Goal: Obtain resource: Download file/media

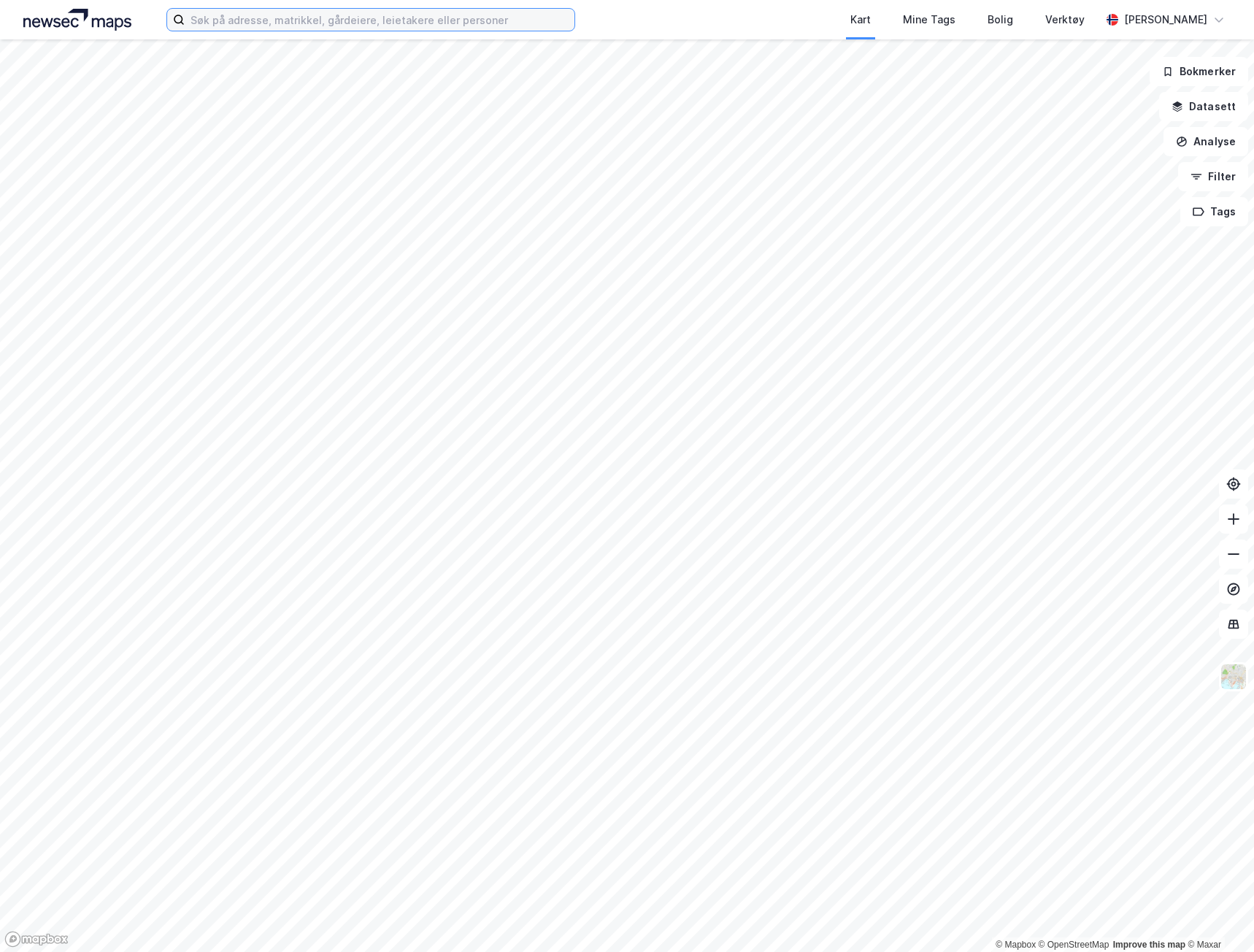
click at [367, 27] on input at bounding box center [379, 19] width 390 height 22
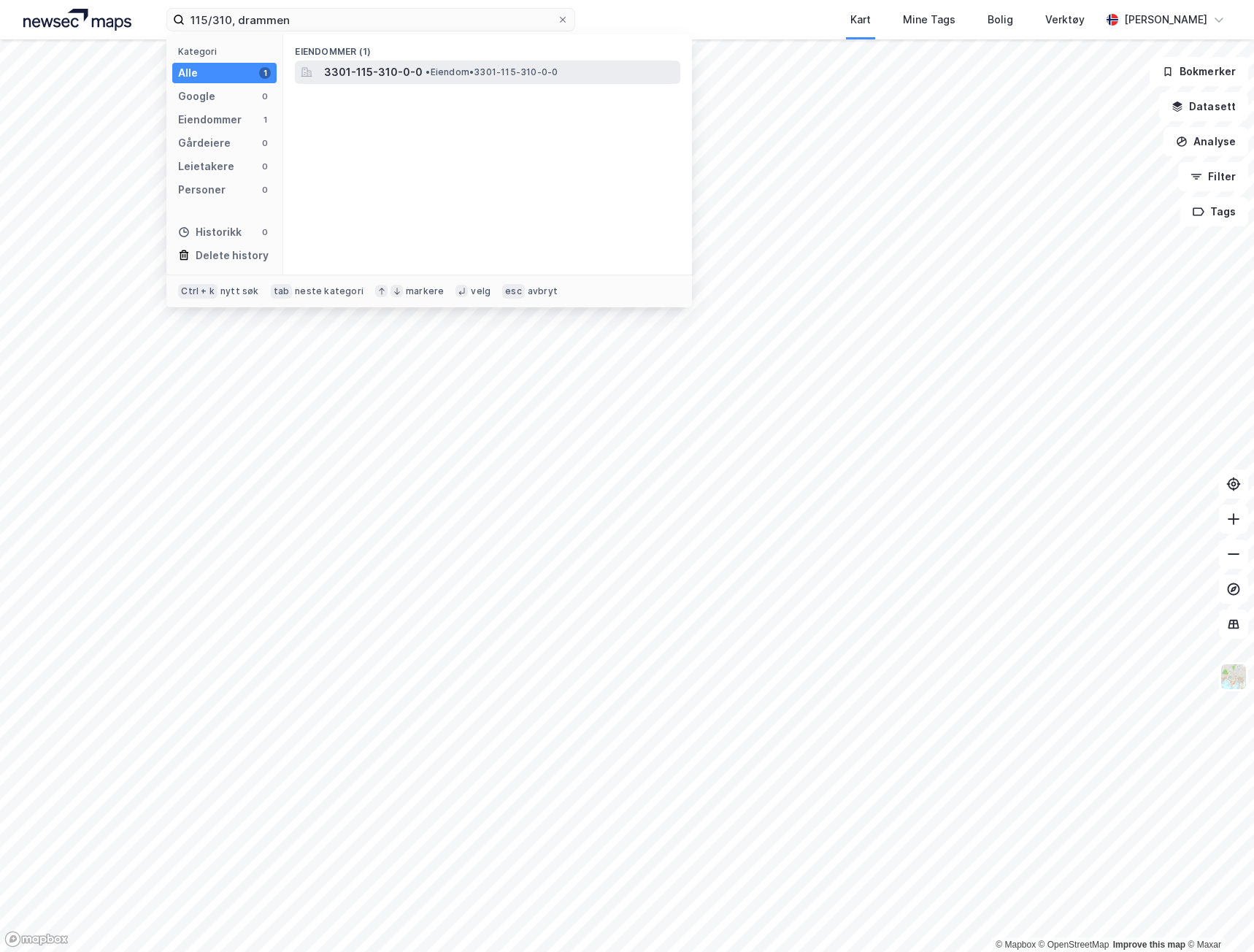
click at [397, 78] on span "3301-115-310-0-0" at bounding box center [373, 72] width 98 height 18
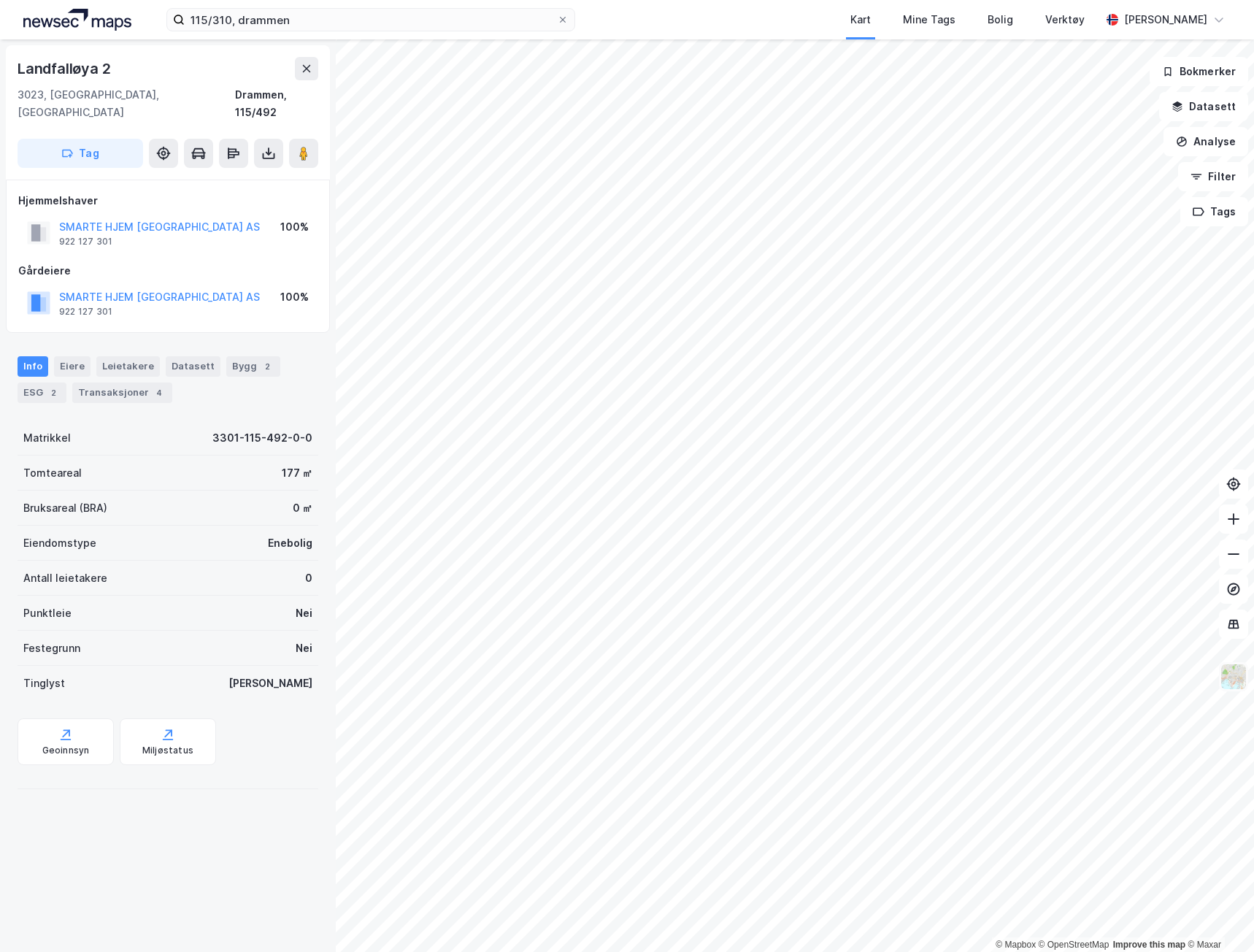
click at [1243, 679] on img at bounding box center [1234, 677] width 27 height 27
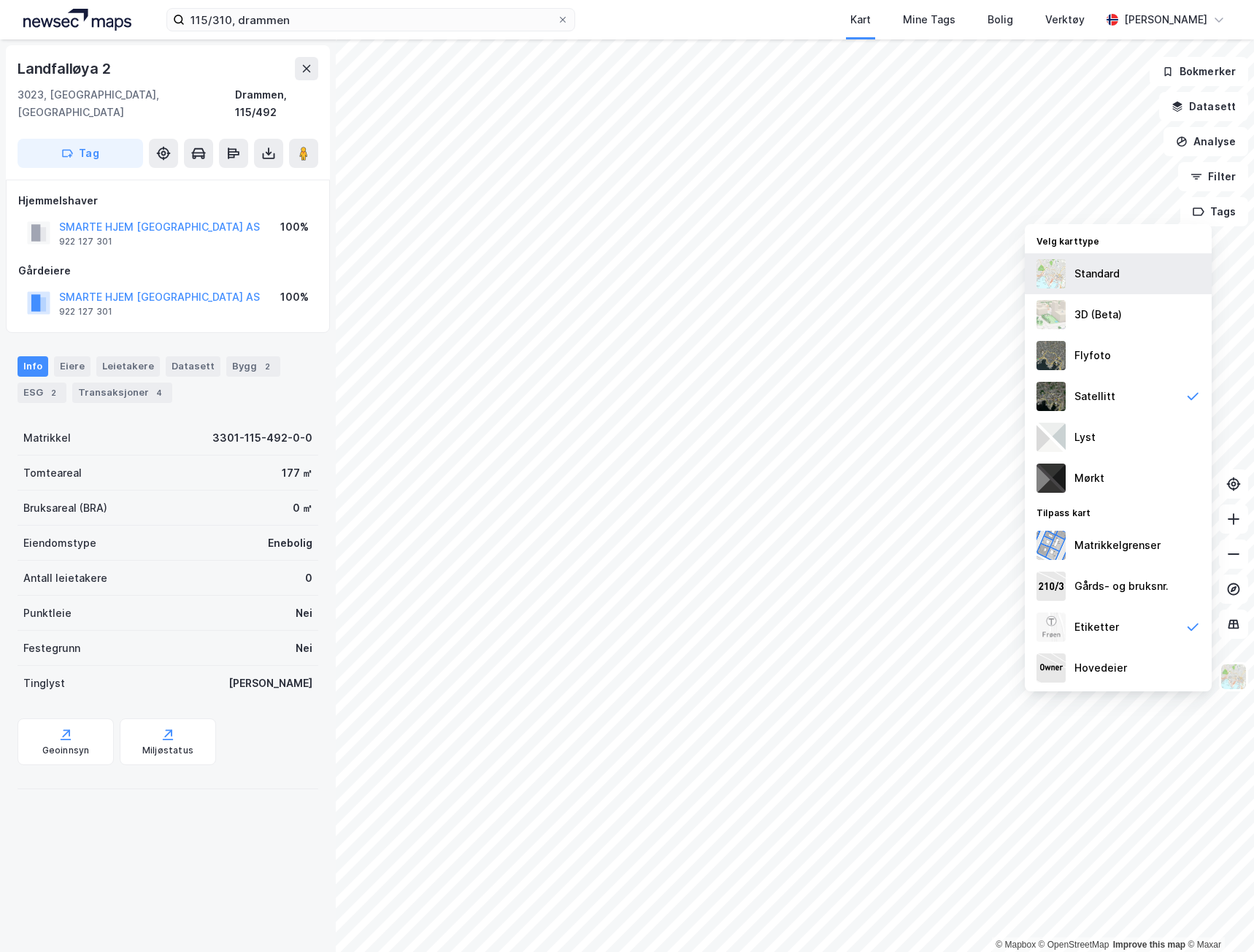
click at [1112, 281] on div "Standard" at bounding box center [1097, 274] width 45 height 18
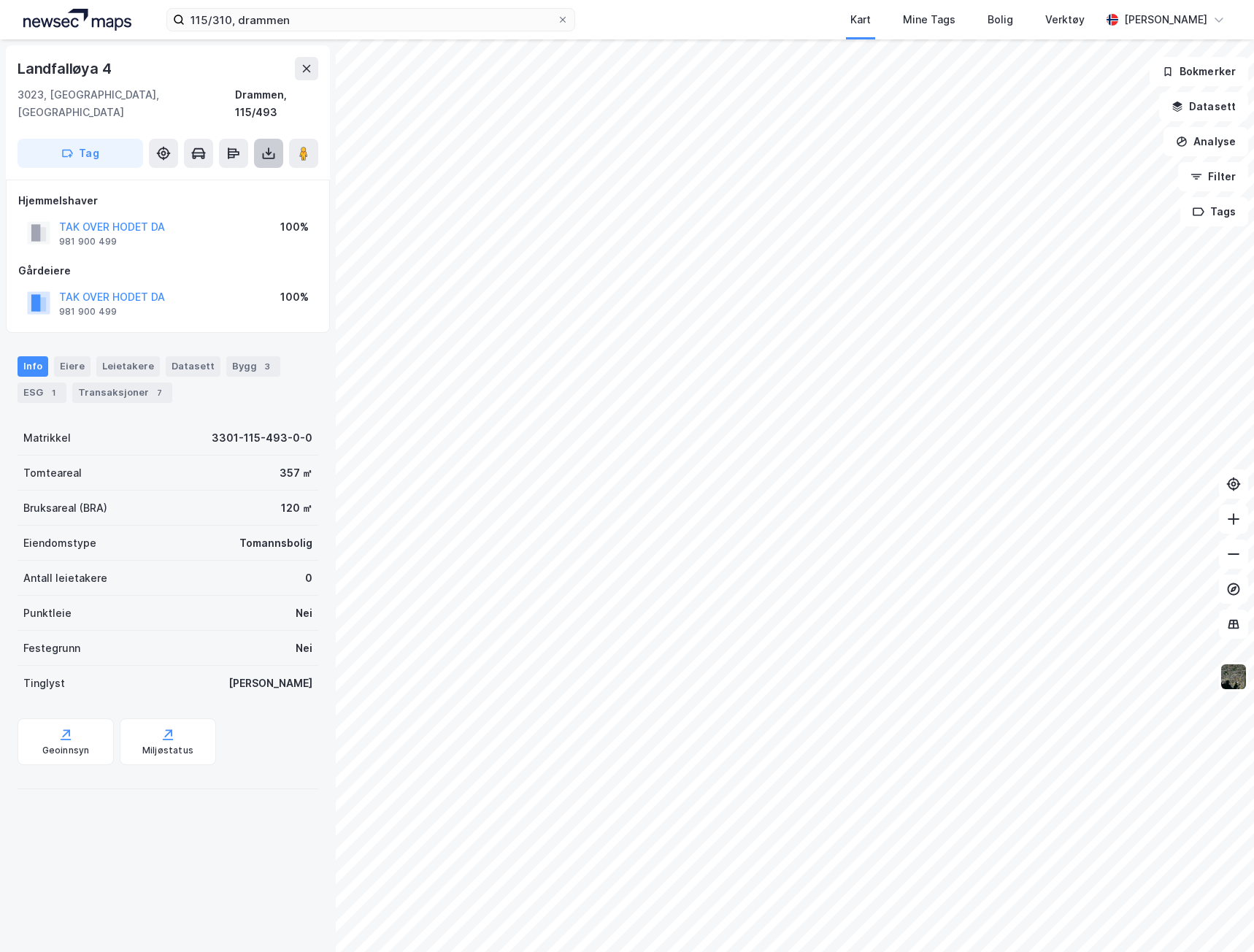
click at [259, 138] on button at bounding box center [269, 153] width 29 height 29
click at [224, 200] on div "Last ned matrikkelrapport" at bounding box center [214, 206] width 121 height 12
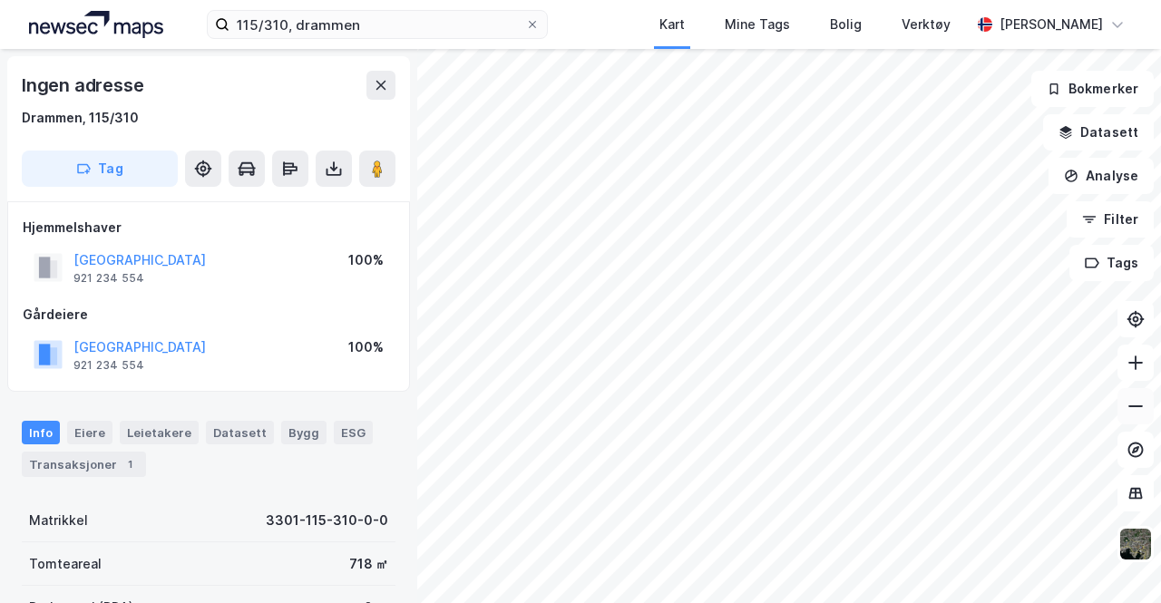
click at [1143, 406] on icon at bounding box center [1136, 406] width 18 height 18
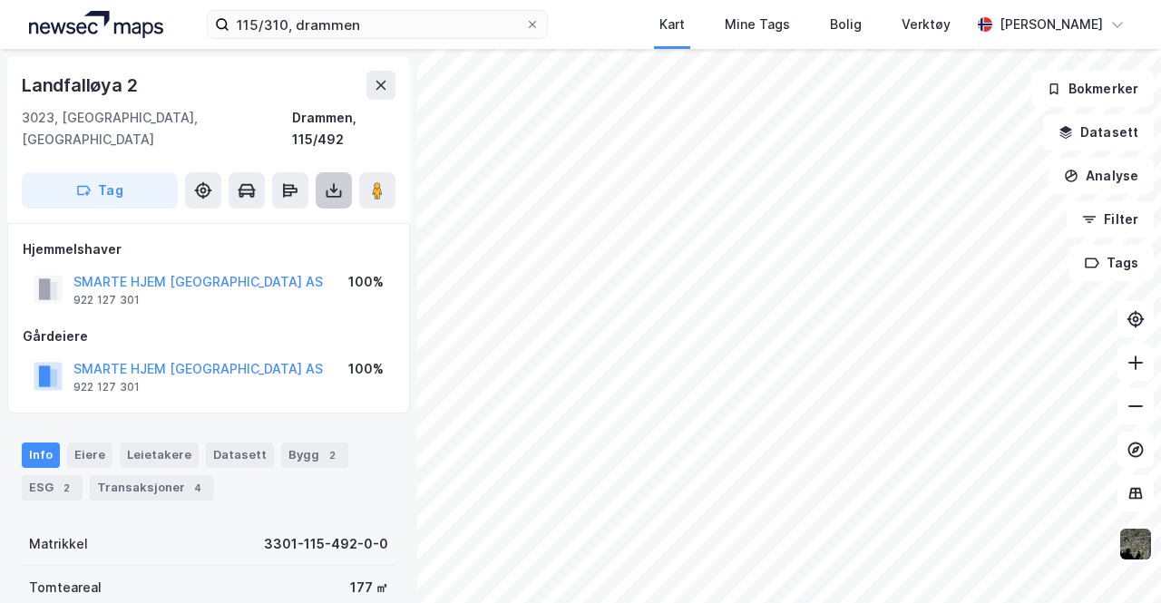
click at [346, 176] on button at bounding box center [334, 190] width 36 height 36
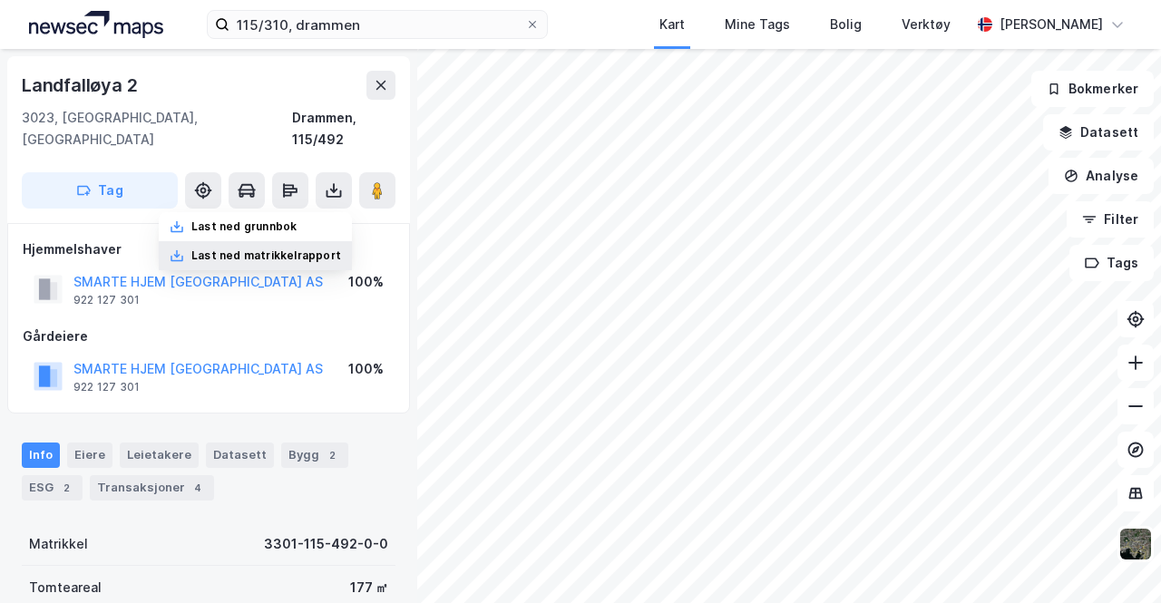
click at [254, 249] on div "Last ned matrikkelrapport" at bounding box center [266, 256] width 150 height 15
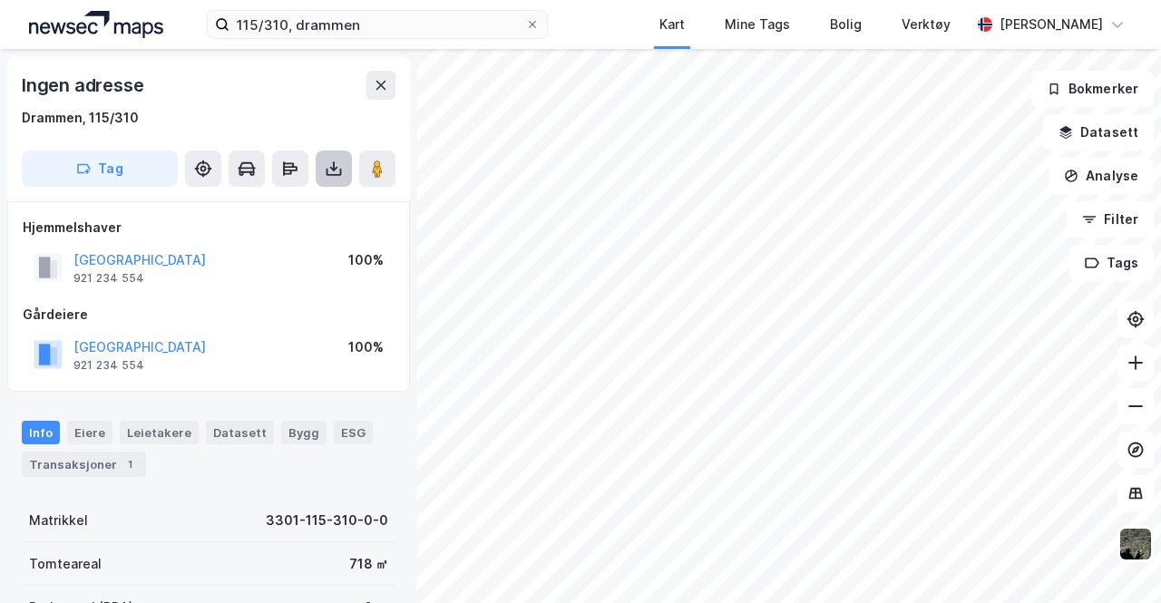
click at [339, 171] on icon at bounding box center [334, 172] width 15 height 7
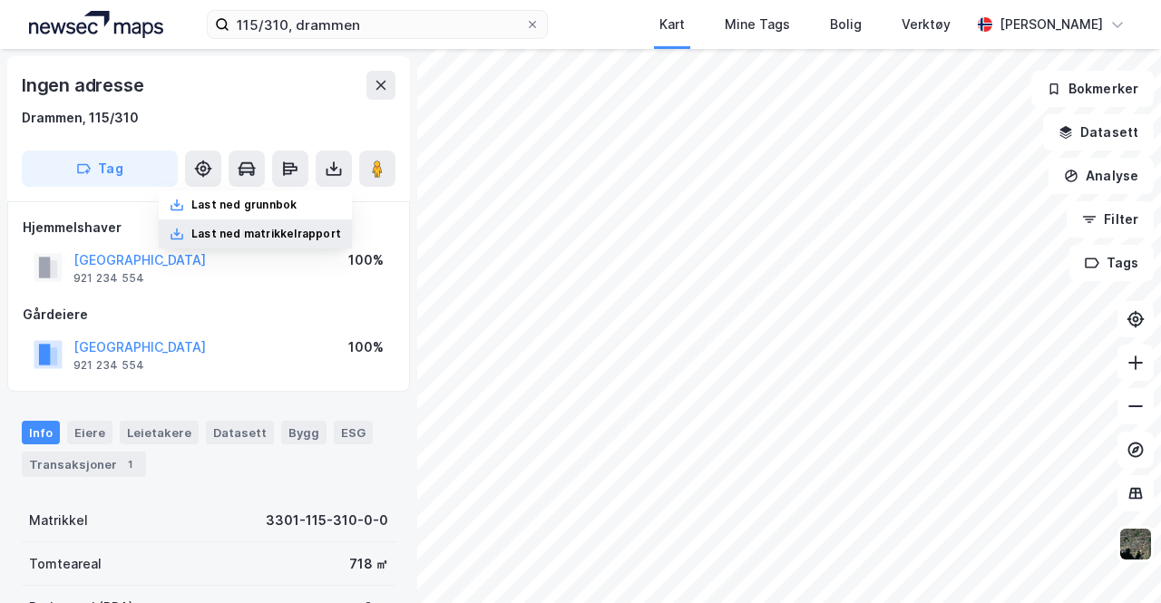
click at [245, 233] on div "Last ned matrikkelrapport" at bounding box center [266, 234] width 150 height 15
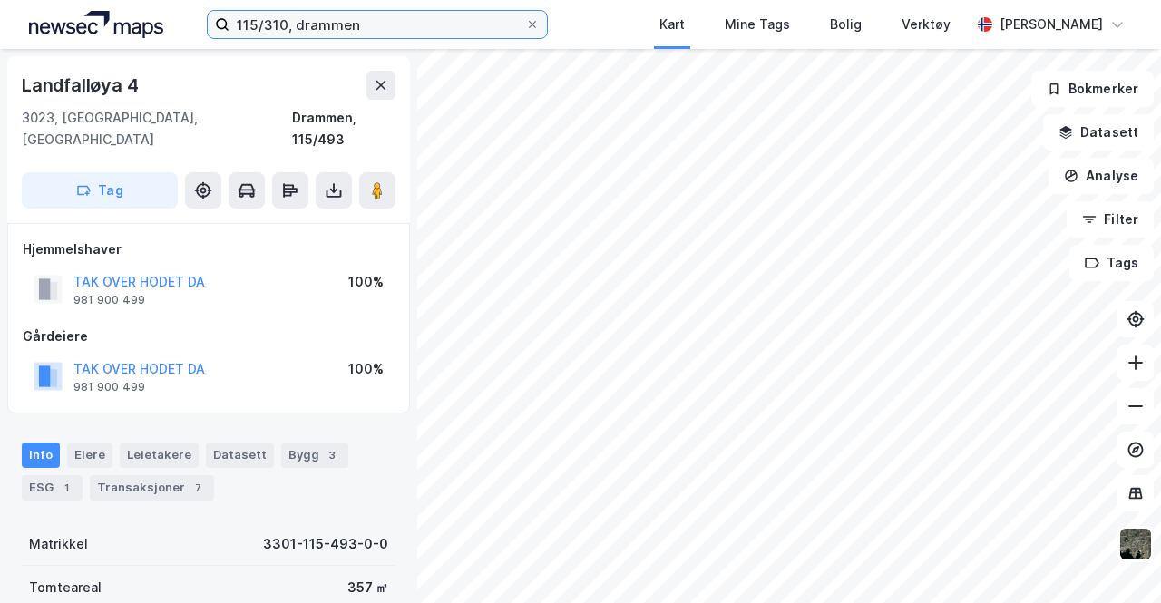
click at [282, 28] on input "115/310, drammen" at bounding box center [377, 24] width 296 height 27
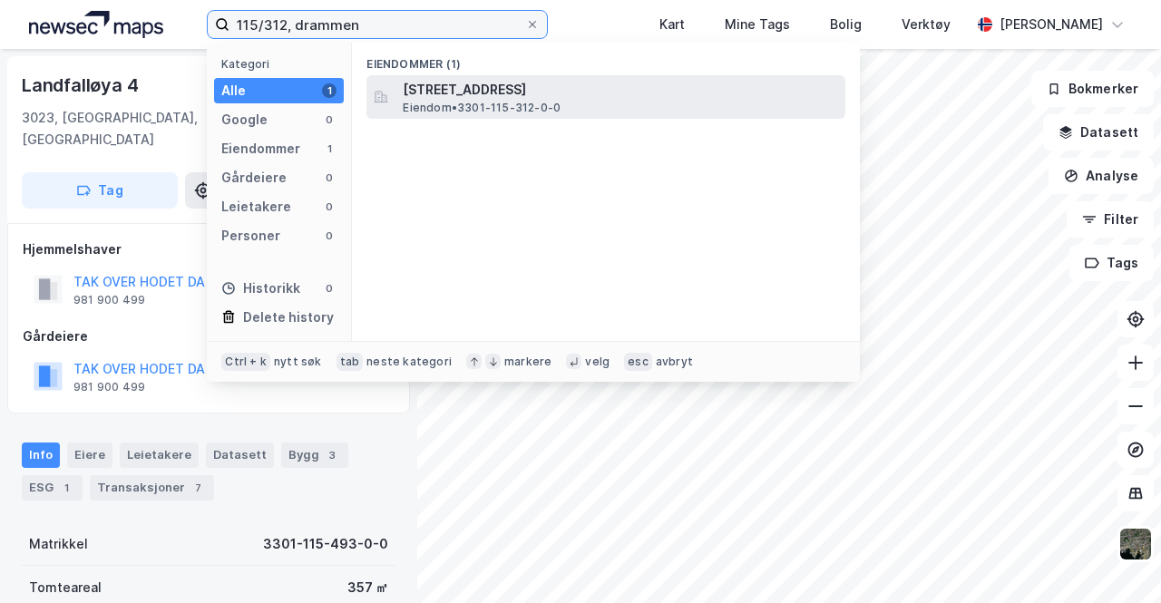
type input "115/312, drammen"
click at [461, 102] on span "Eiendom • 3301-115-312-0-0" at bounding box center [482, 108] width 158 height 15
